Goal: Entertainment & Leisure: Consume media (video, audio)

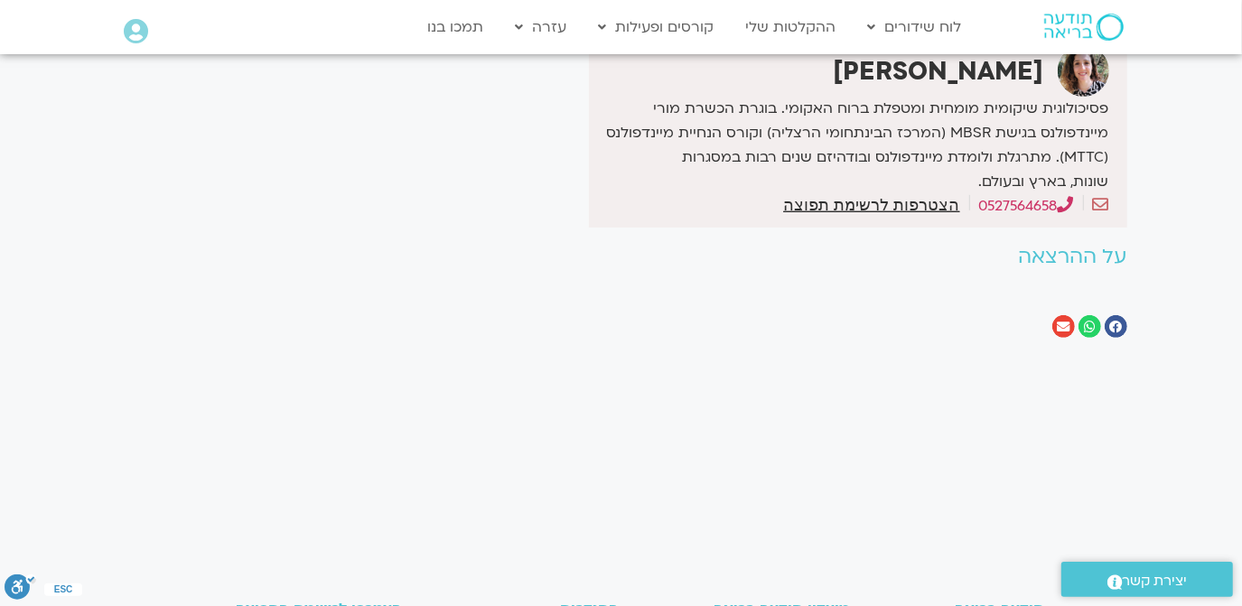
scroll to position [909, 0]
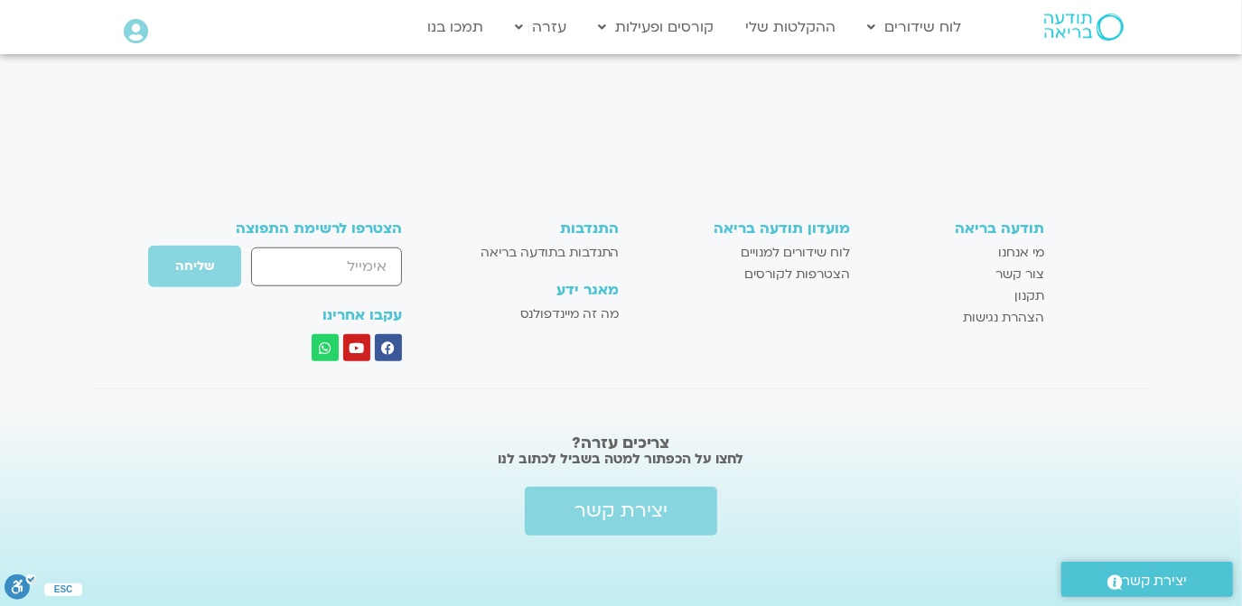
drag, startPoint x: 0, startPoint y: 0, endPoint x: 564, endPoint y: 540, distance: 781.1
click at [564, 540] on div "צריכים עזרה? לחצו על הכפתור למטה בשביל לכתוב לנו יצירת קשר" at bounding box center [621, 507] width 958 height 200
drag, startPoint x: 564, startPoint y: 540, endPoint x: 561, endPoint y: 526, distance: 14.0
click at [561, 526] on div "צריכים עזרה? לחצו על הכפתור למטה בשביל לכתוב לנו יצירת קשר" at bounding box center [621, 507] width 958 height 200
type input "2716.64"
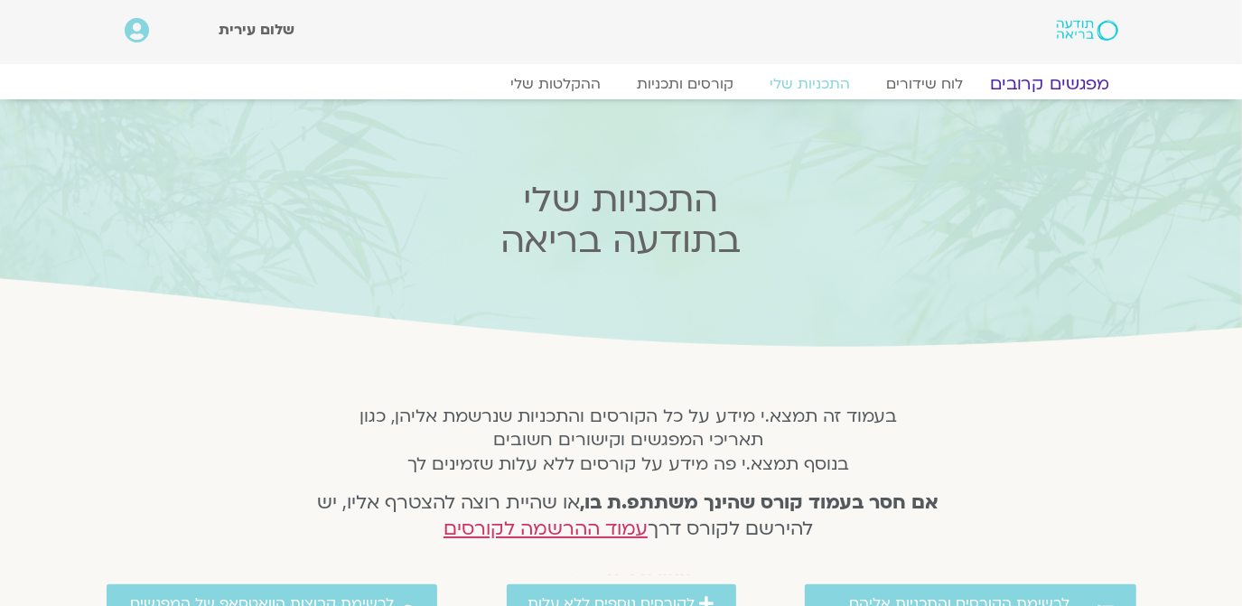
click at [1068, 80] on link "מפגשים קרובים" at bounding box center [1048, 84] width 163 height 22
